Goal: Task Accomplishment & Management: Use online tool/utility

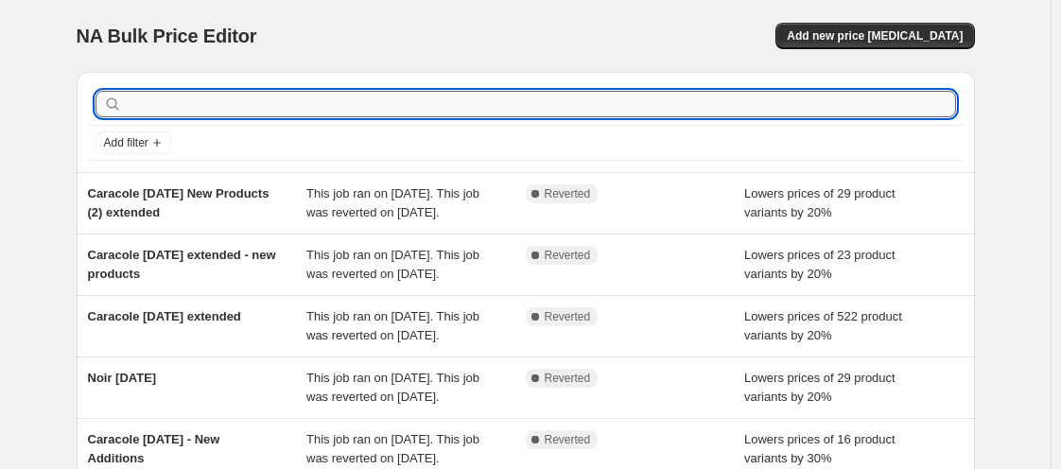
click at [686, 106] on input "text" at bounding box center [541, 104] width 830 height 26
type input "hvl"
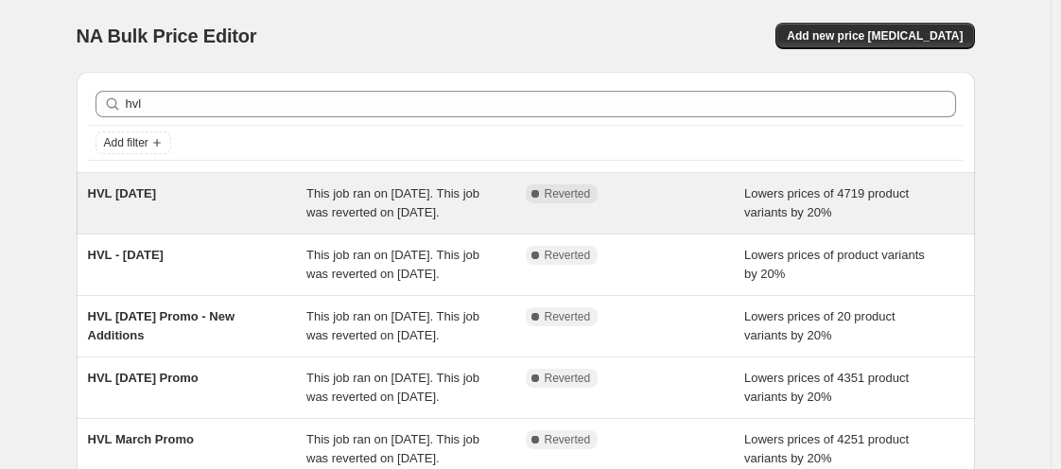
click at [128, 207] on div "HVL [DATE]" at bounding box center [197, 203] width 219 height 38
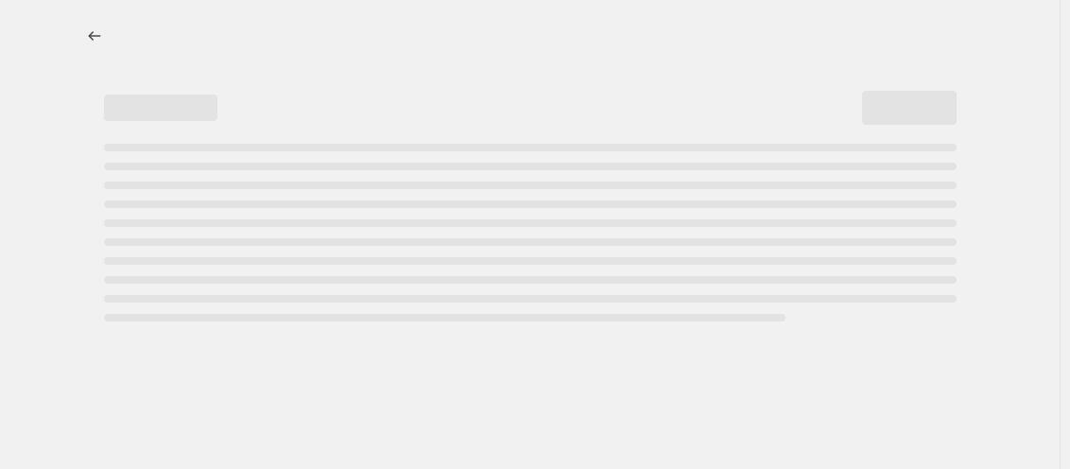
select select "percentage"
select select "vendor"
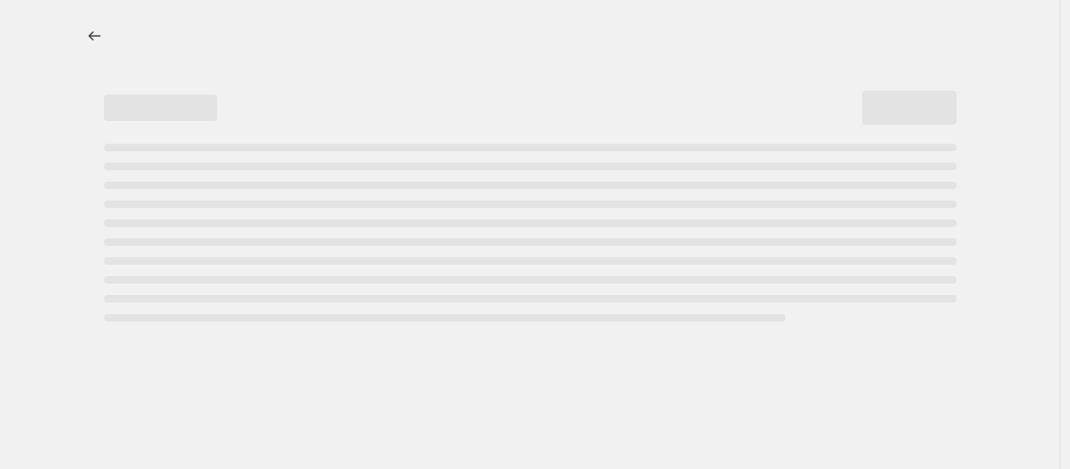
select select "vendor"
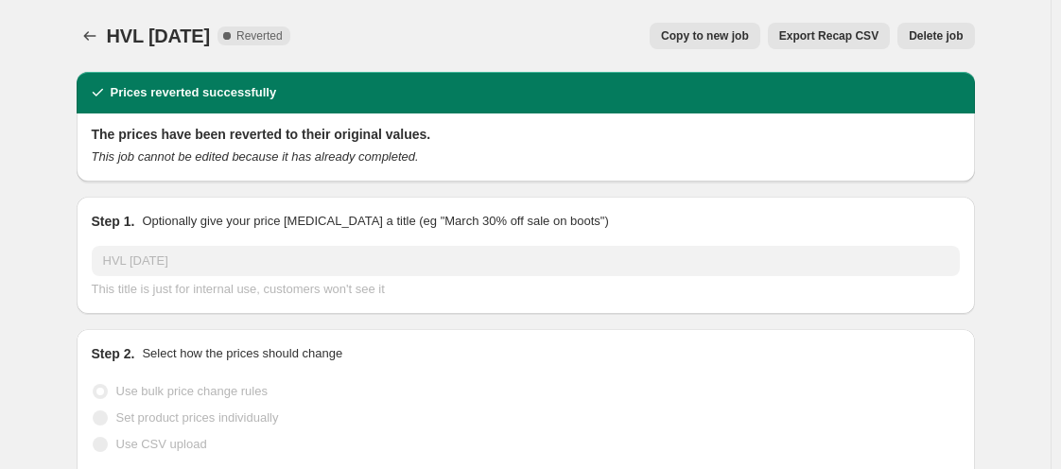
click at [711, 35] on span "Copy to new job" at bounding box center [705, 35] width 88 height 15
select select "percentage"
select select "vendor"
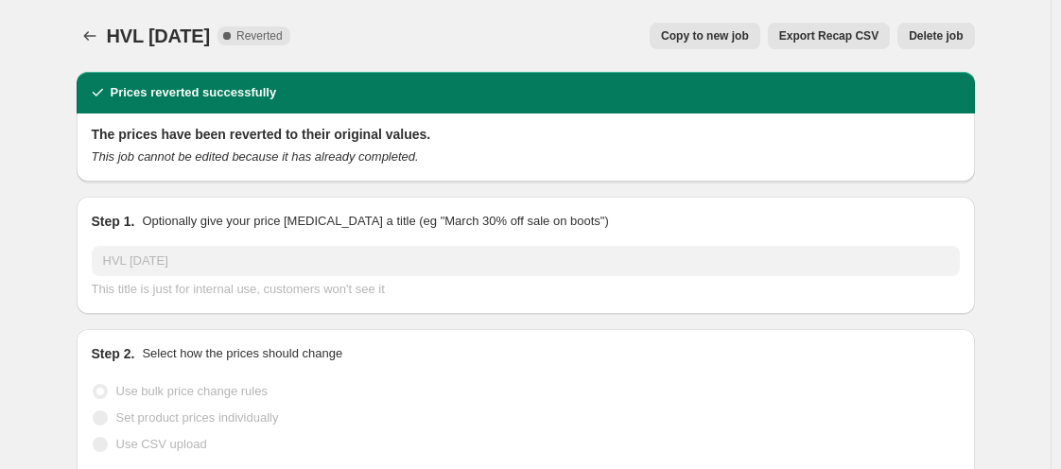
select select "vendor"
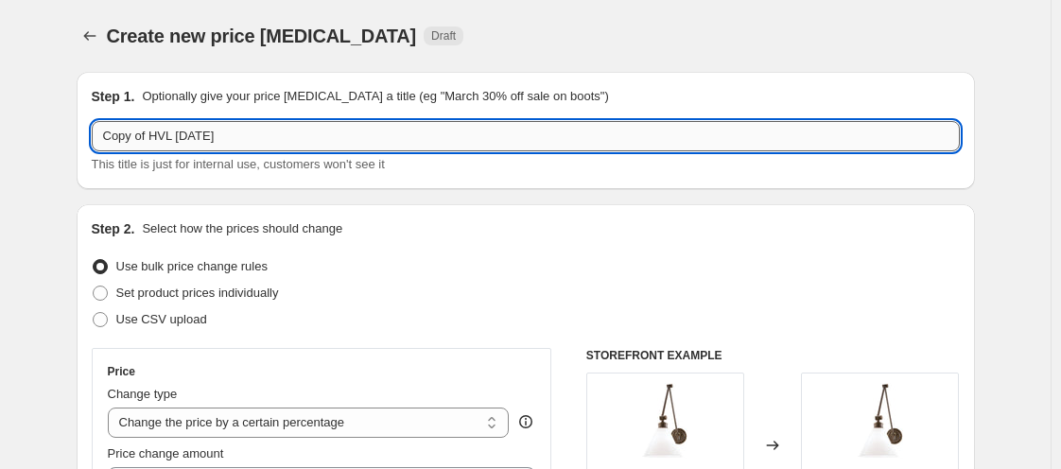
click at [154, 132] on input "Copy of HVL [DATE]" at bounding box center [526, 136] width 868 height 30
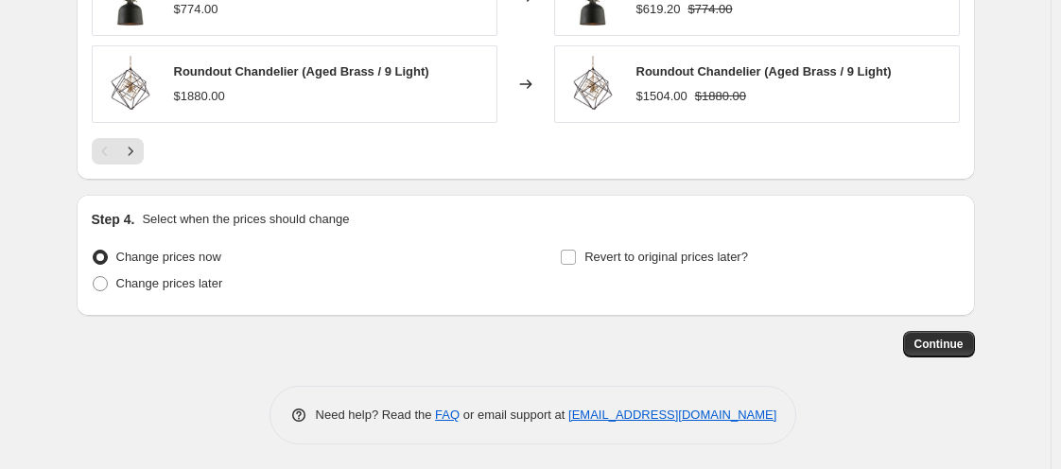
scroll to position [1898, 0]
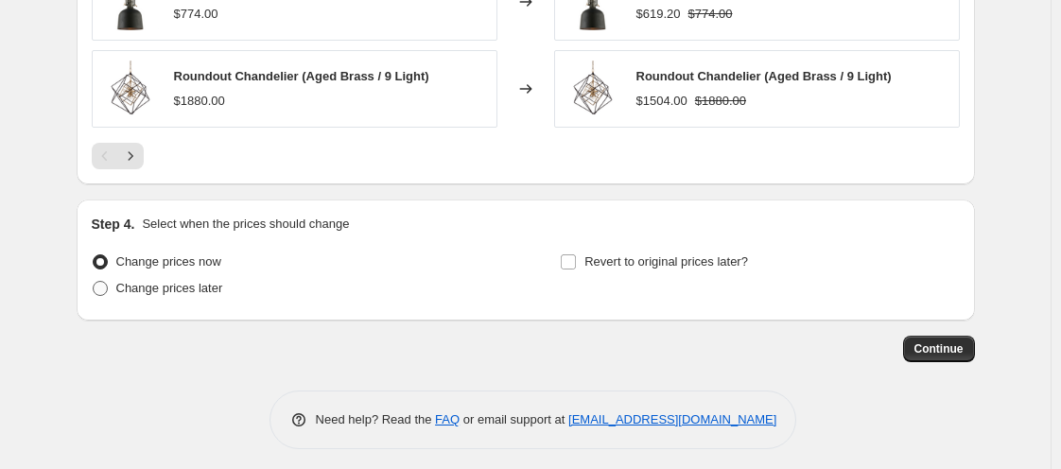
type input "HVL [DATE] Promo"
click at [194, 291] on span "Change prices later" at bounding box center [169, 288] width 107 height 14
click at [94, 282] on input "Change prices later" at bounding box center [93, 281] width 1 height 1
radio input "true"
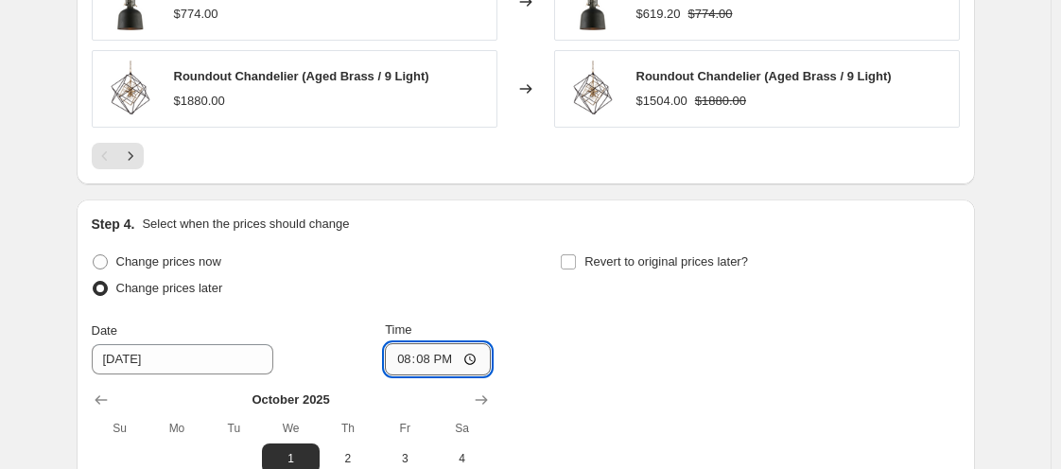
click at [427, 364] on input "20:08" at bounding box center [438, 359] width 106 height 32
click at [404, 358] on input "20:08" at bounding box center [438, 359] width 106 height 32
type input "00:00"
click at [567, 258] on input "Revert to original prices later?" at bounding box center [568, 261] width 15 height 15
checkbox input "true"
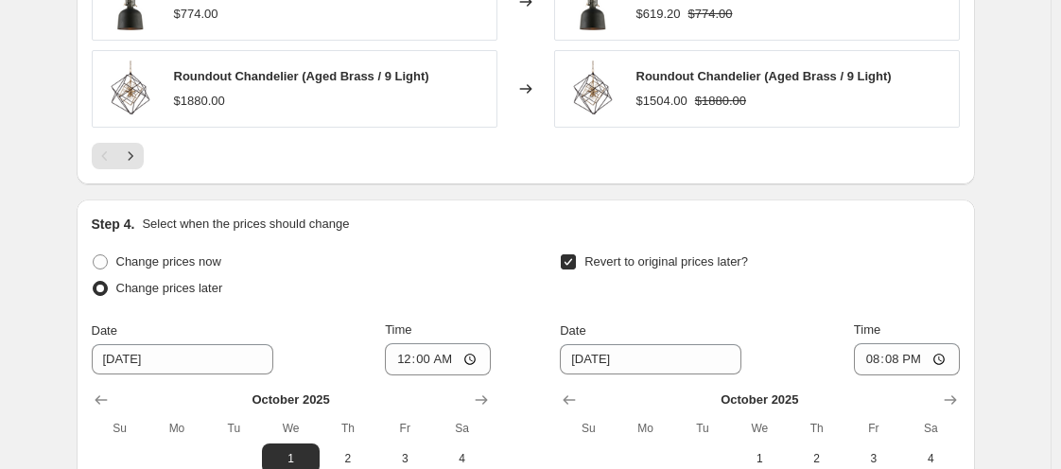
scroll to position [2225, 0]
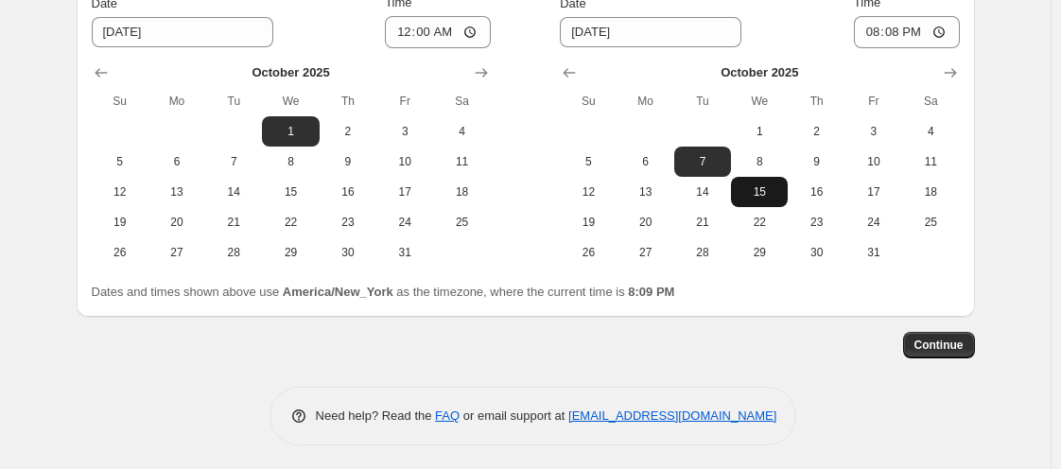
click at [761, 197] on button "15" at bounding box center [759, 192] width 57 height 30
type input "[DATE]"
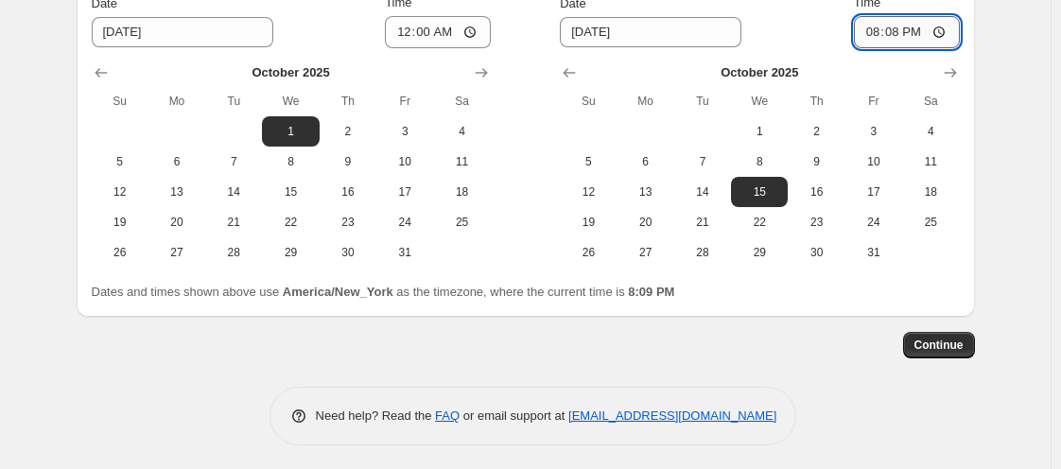
click at [879, 27] on input "20:08" at bounding box center [907, 32] width 106 height 32
type input "11:00"
click at [952, 351] on button "Continue" at bounding box center [939, 345] width 72 height 26
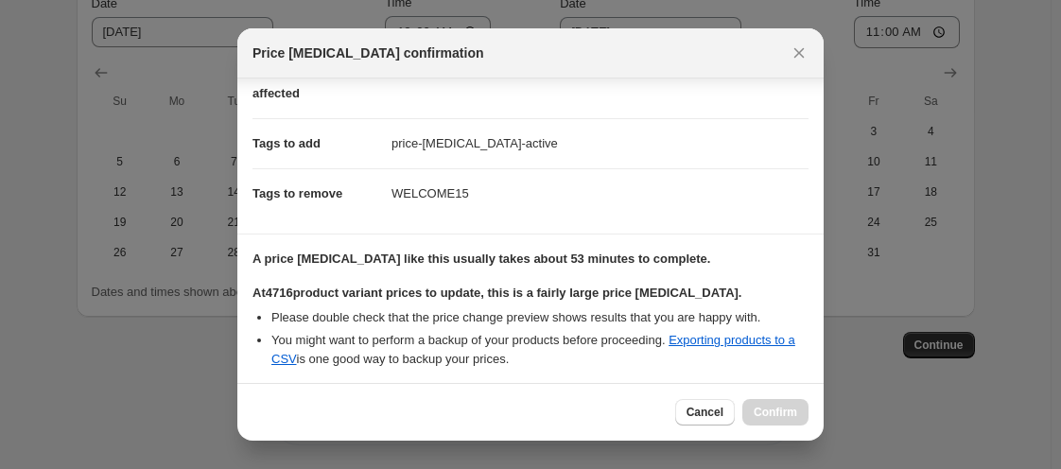
scroll to position [517, 0]
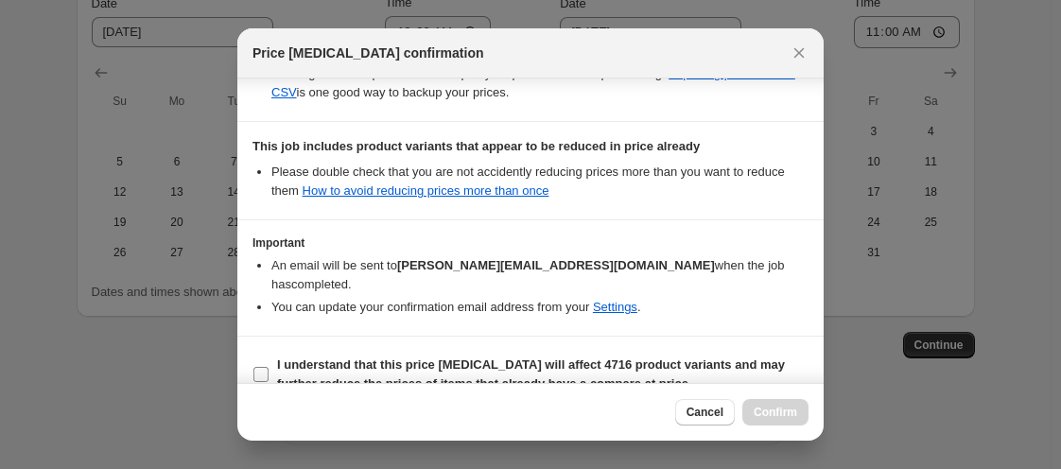
click at [260, 367] on input "I understand that this price [MEDICAL_DATA] will affect 4716 product variants a…" at bounding box center [260, 374] width 15 height 15
checkbox input "true"
click at [766, 403] on button "Confirm" at bounding box center [775, 412] width 66 height 26
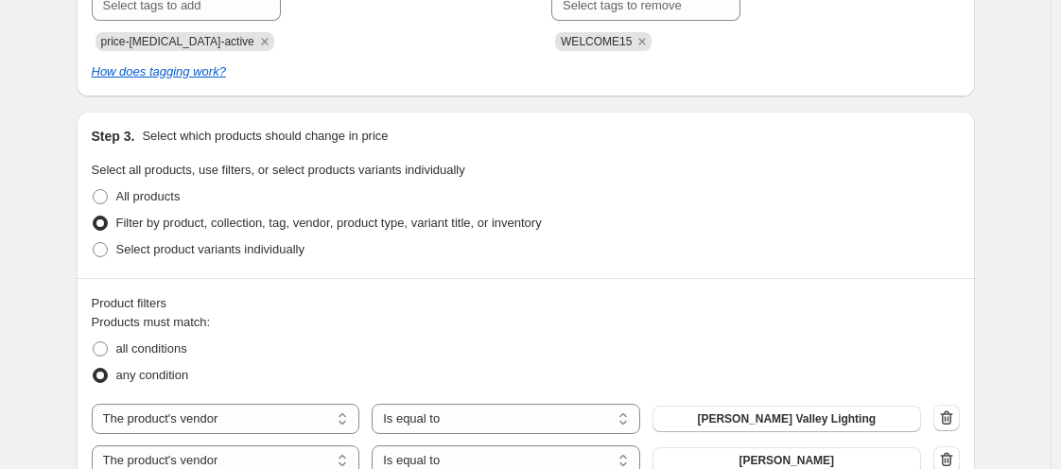
scroll to position [1404, 0]
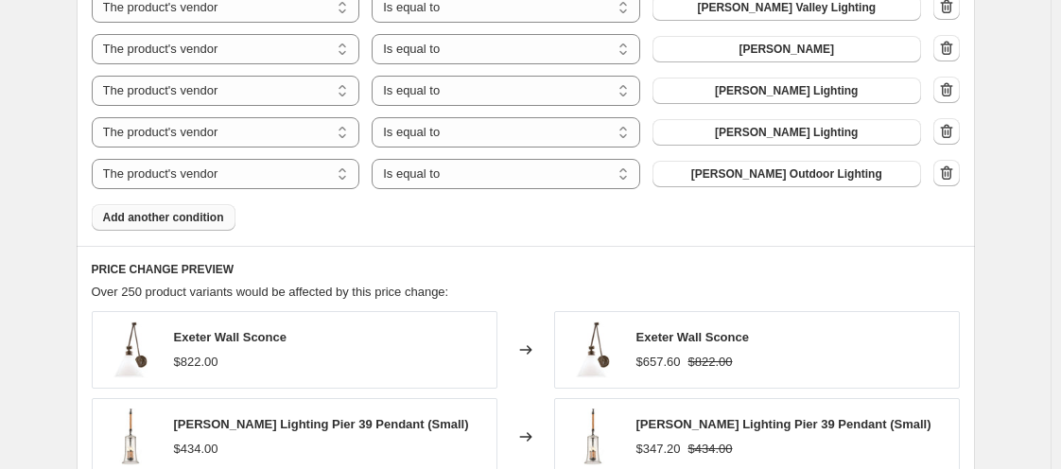
click at [226, 215] on button "Add another condition" at bounding box center [164, 217] width 144 height 26
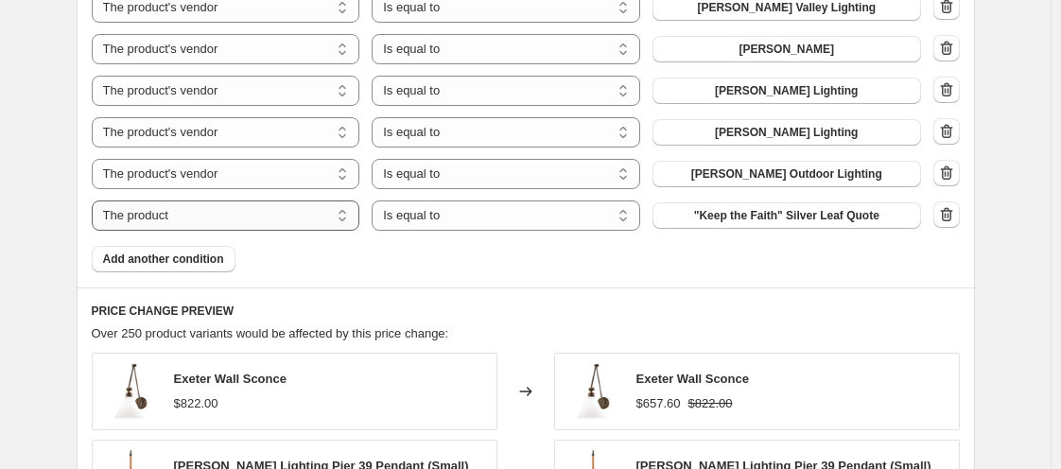
click at [184, 217] on select "The product The product's collection The product's tag The product's vendor The…" at bounding box center [226, 215] width 269 height 30
select select "tag"
click at [451, 210] on select "Is equal to Is not equal to" at bounding box center [506, 215] width 269 height 30
select select "not_equal"
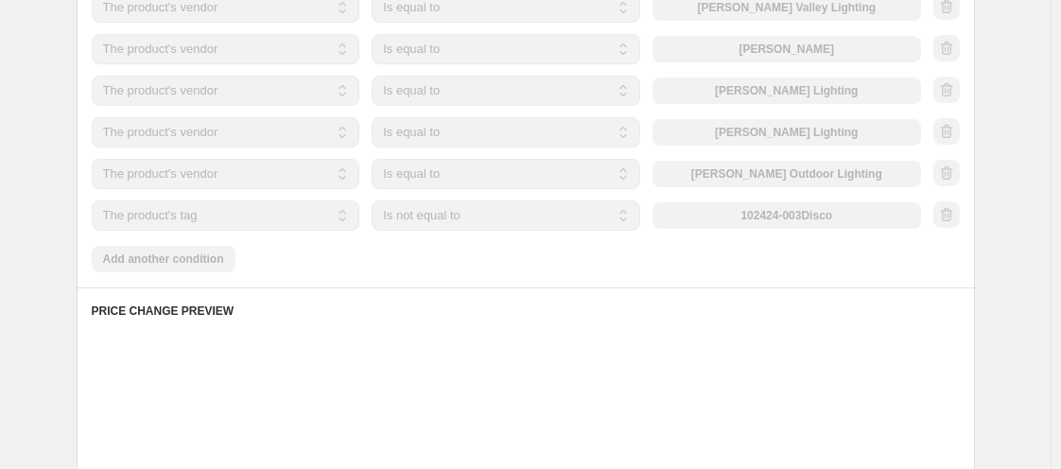
click at [696, 217] on div "102424-003Disco" at bounding box center [786, 215] width 269 height 26
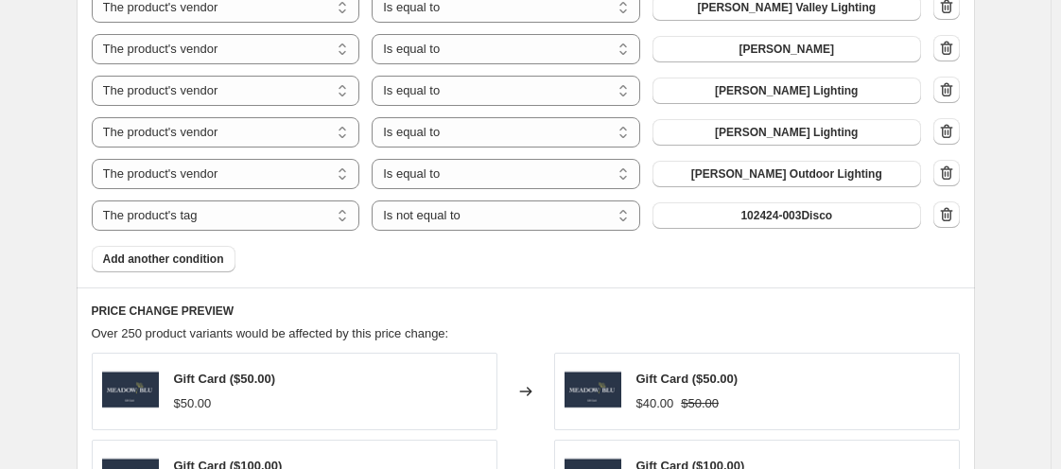
click at [696, 217] on button "102424-003Disco" at bounding box center [786, 215] width 269 height 26
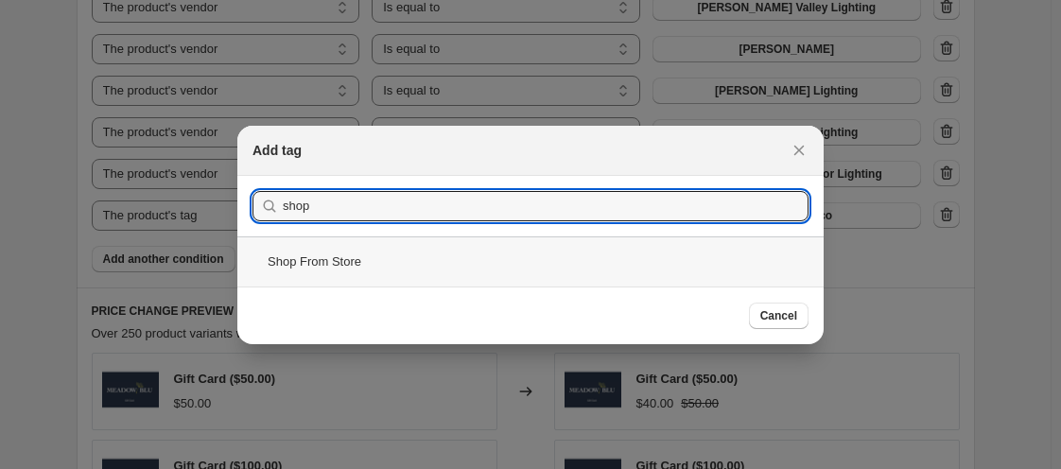
type input "shop"
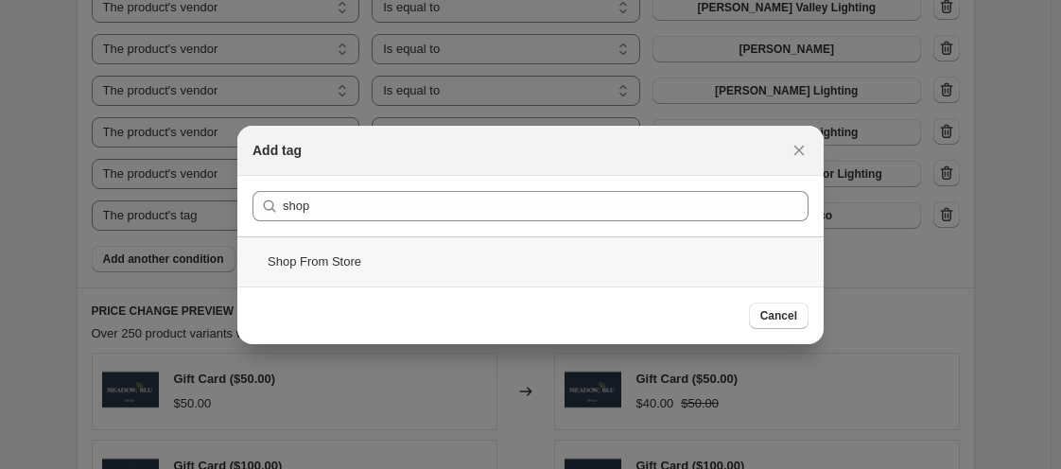
click at [377, 254] on div "Shop From Store" at bounding box center [530, 261] width 586 height 50
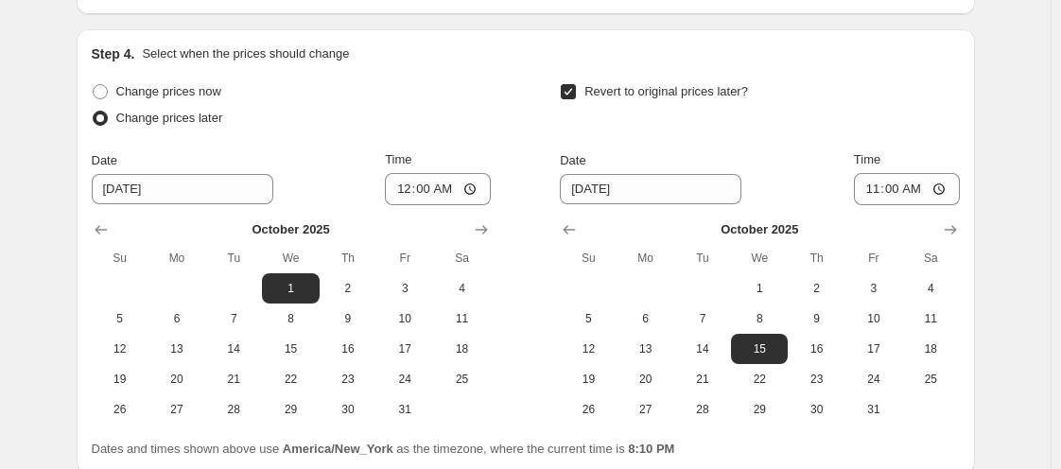
scroll to position [2382, 0]
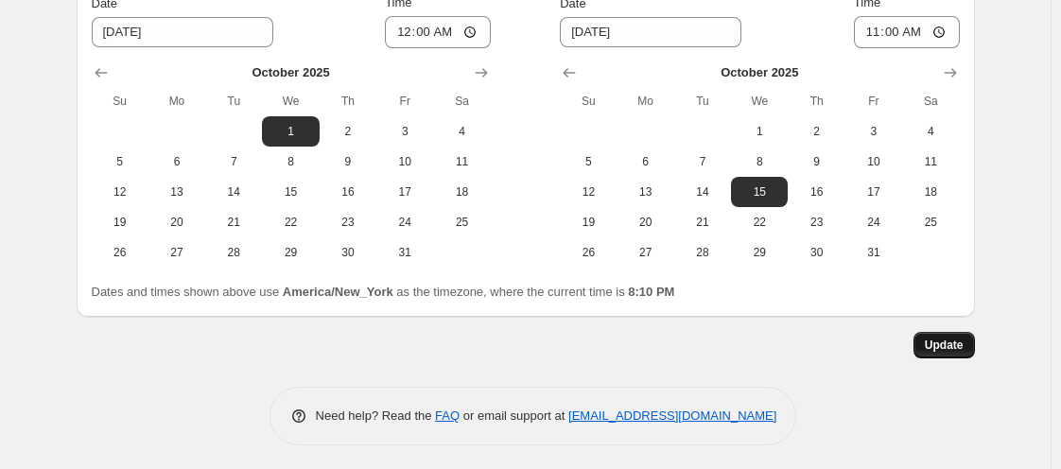
click at [952, 344] on span "Update" at bounding box center [944, 345] width 39 height 15
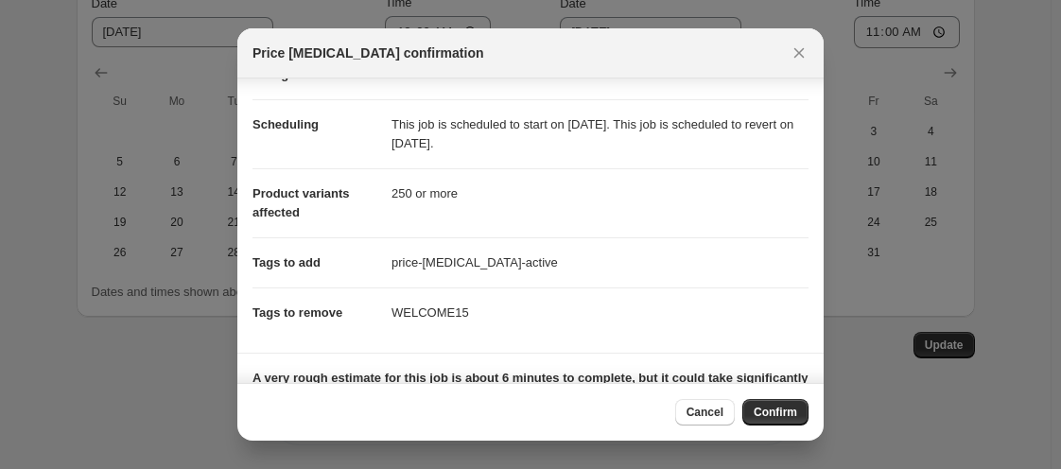
scroll to position [130, 0]
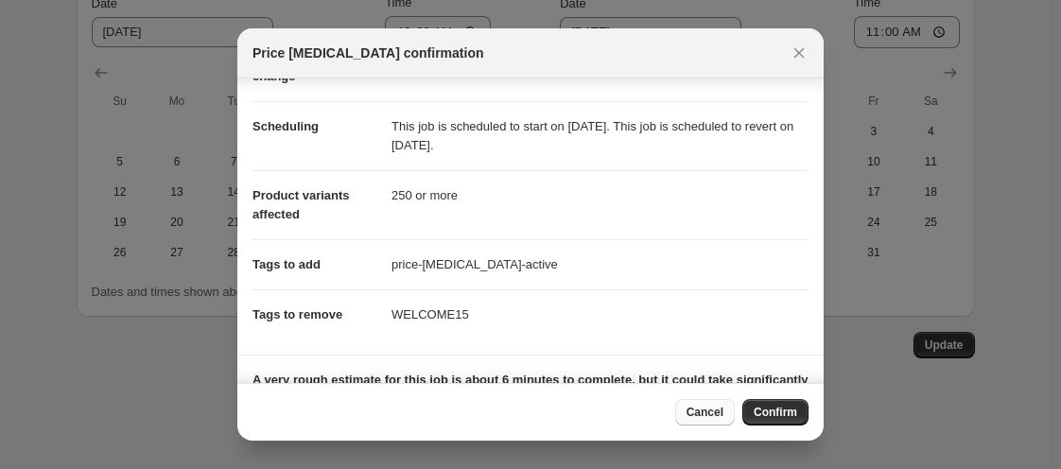
click at [714, 415] on span "Cancel" at bounding box center [705, 412] width 37 height 15
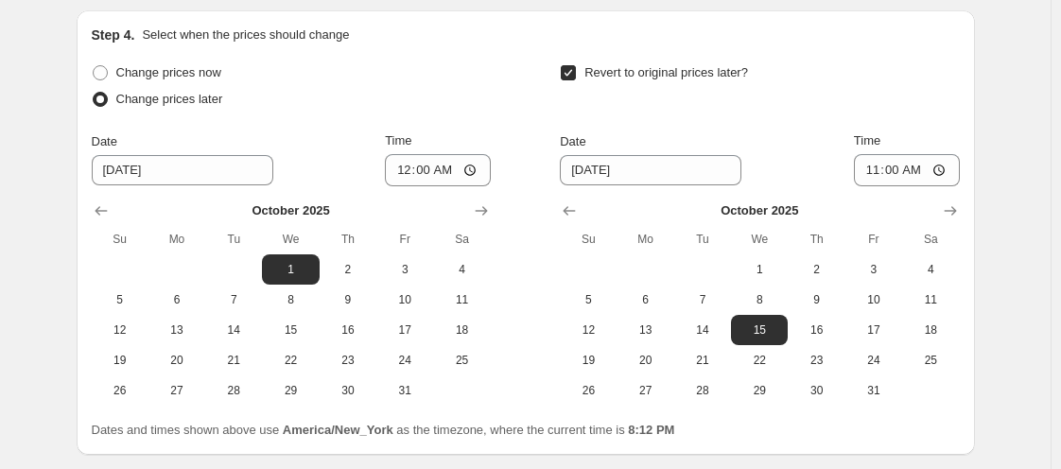
scroll to position [2340, 0]
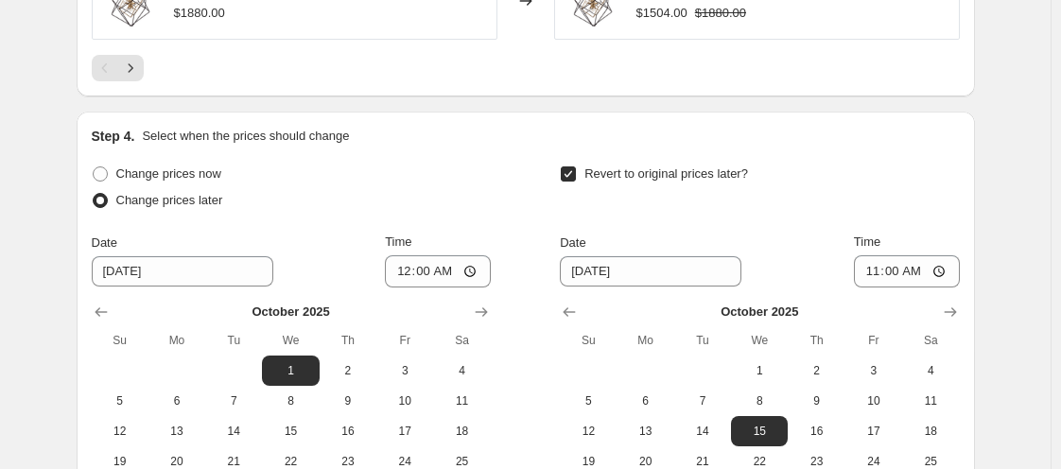
scroll to position [2225, 0]
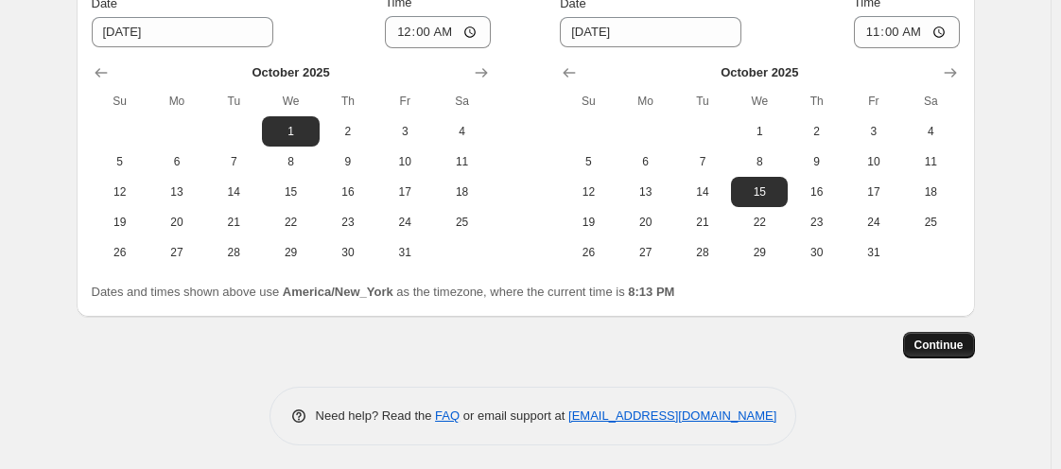
click at [946, 340] on span "Continue" at bounding box center [938, 345] width 49 height 15
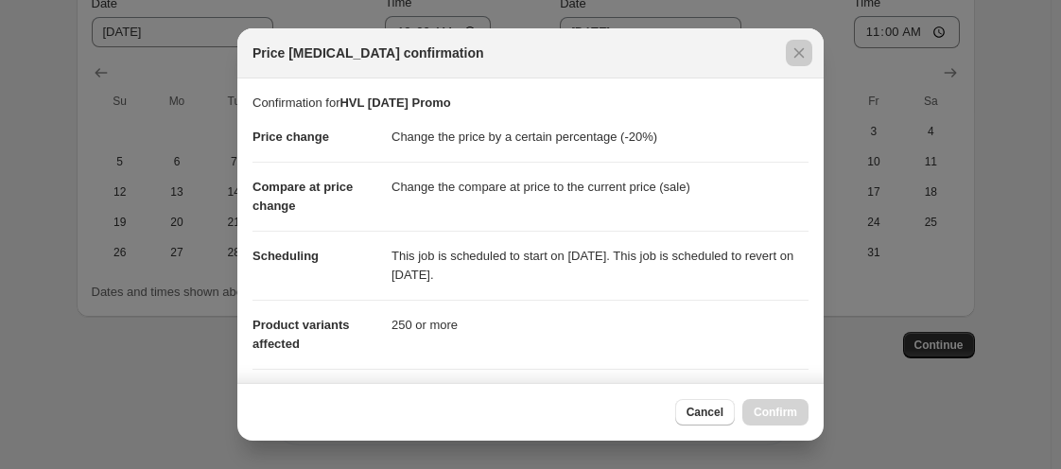
click at [824, 339] on div at bounding box center [530, 234] width 1061 height 469
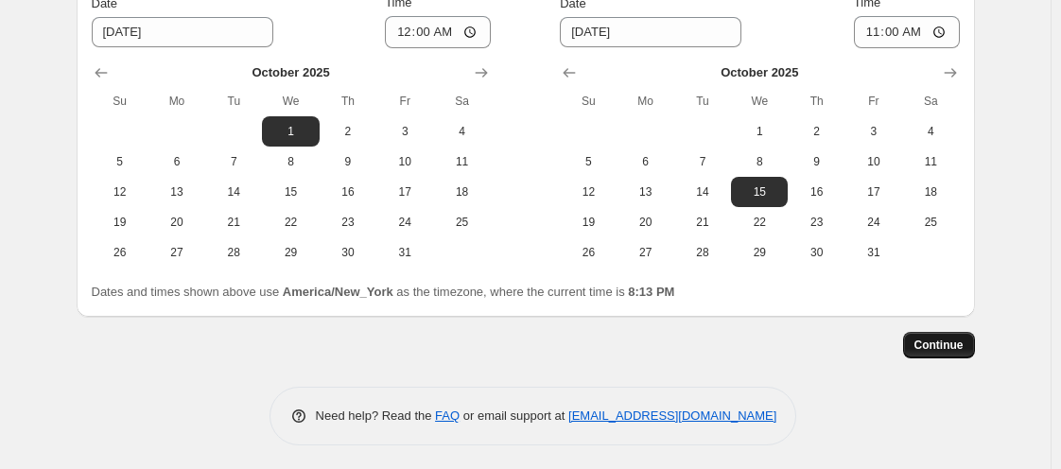
click at [927, 349] on button "Continue" at bounding box center [939, 345] width 72 height 26
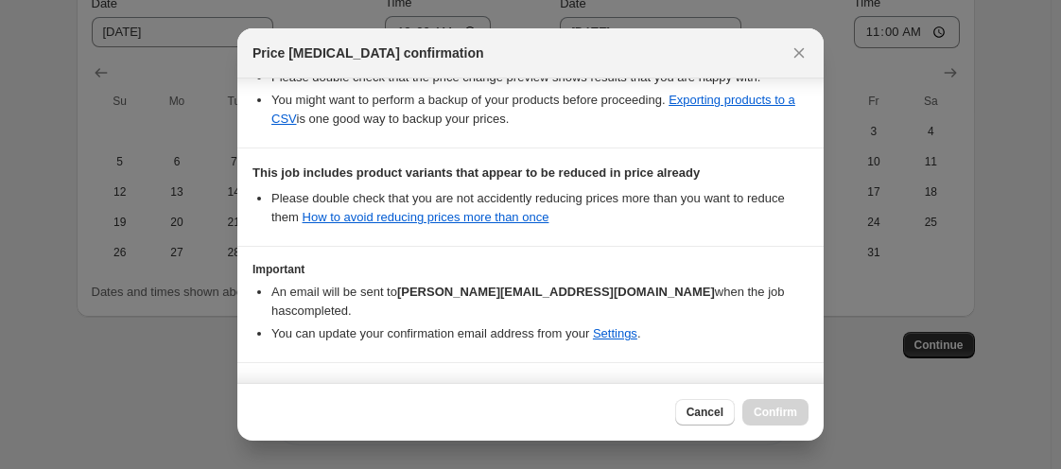
scroll to position [513, 0]
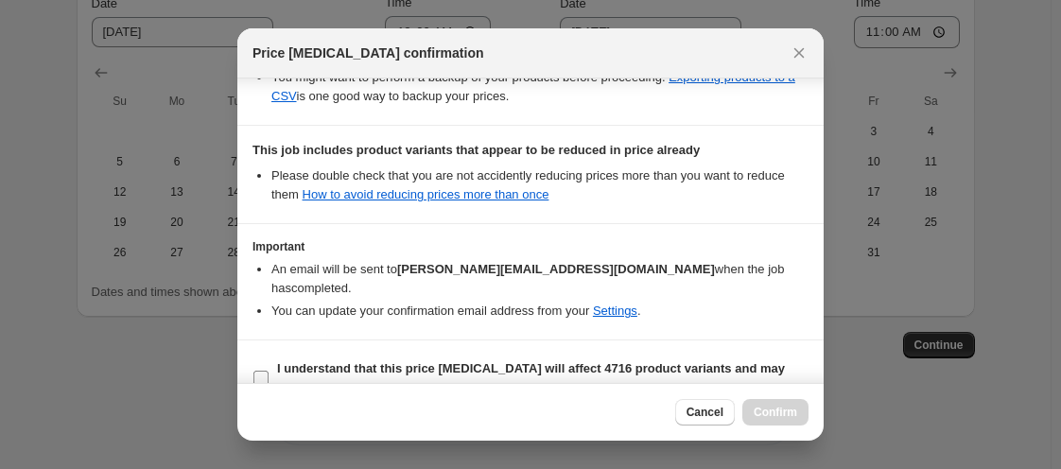
click at [267, 371] on input "I understand that this price [MEDICAL_DATA] will affect 4716 product variants a…" at bounding box center [260, 378] width 15 height 15
checkbox input "true"
click at [767, 404] on button "Confirm" at bounding box center [775, 412] width 66 height 26
